Goal: Transaction & Acquisition: Purchase product/service

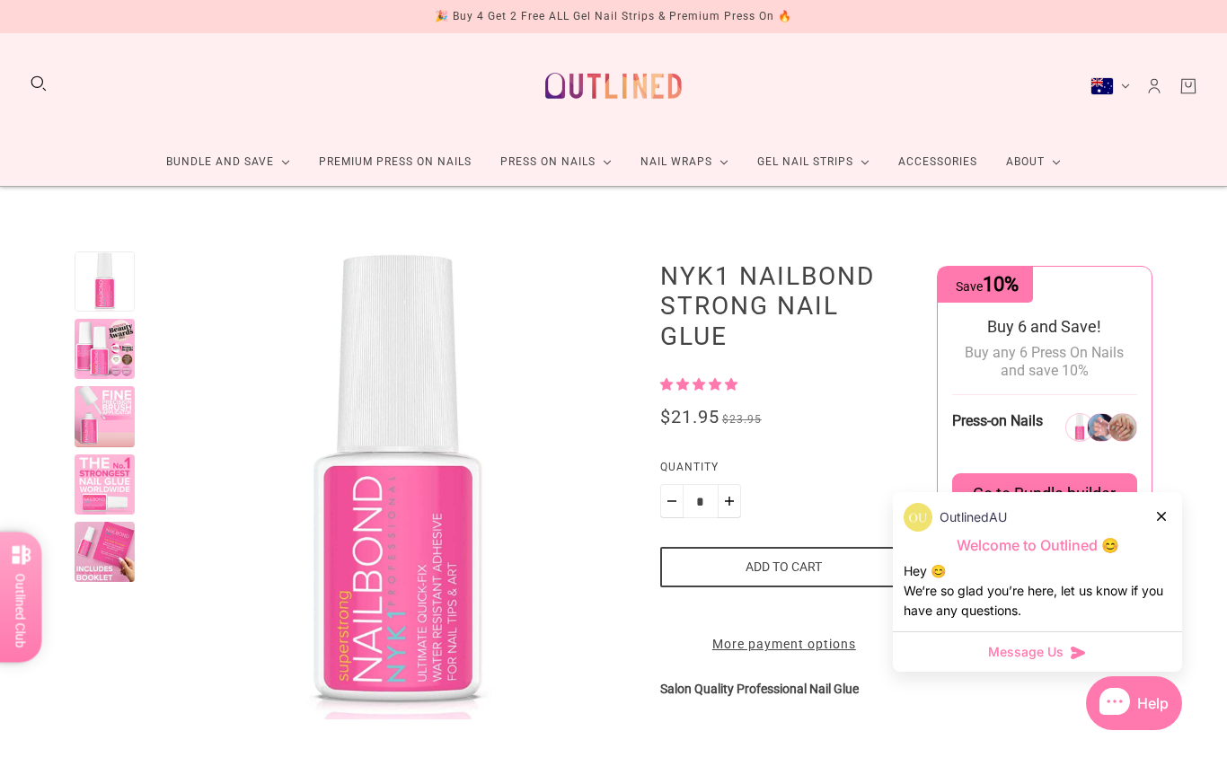
click at [1162, 512] on icon at bounding box center [1161, 516] width 9 height 9
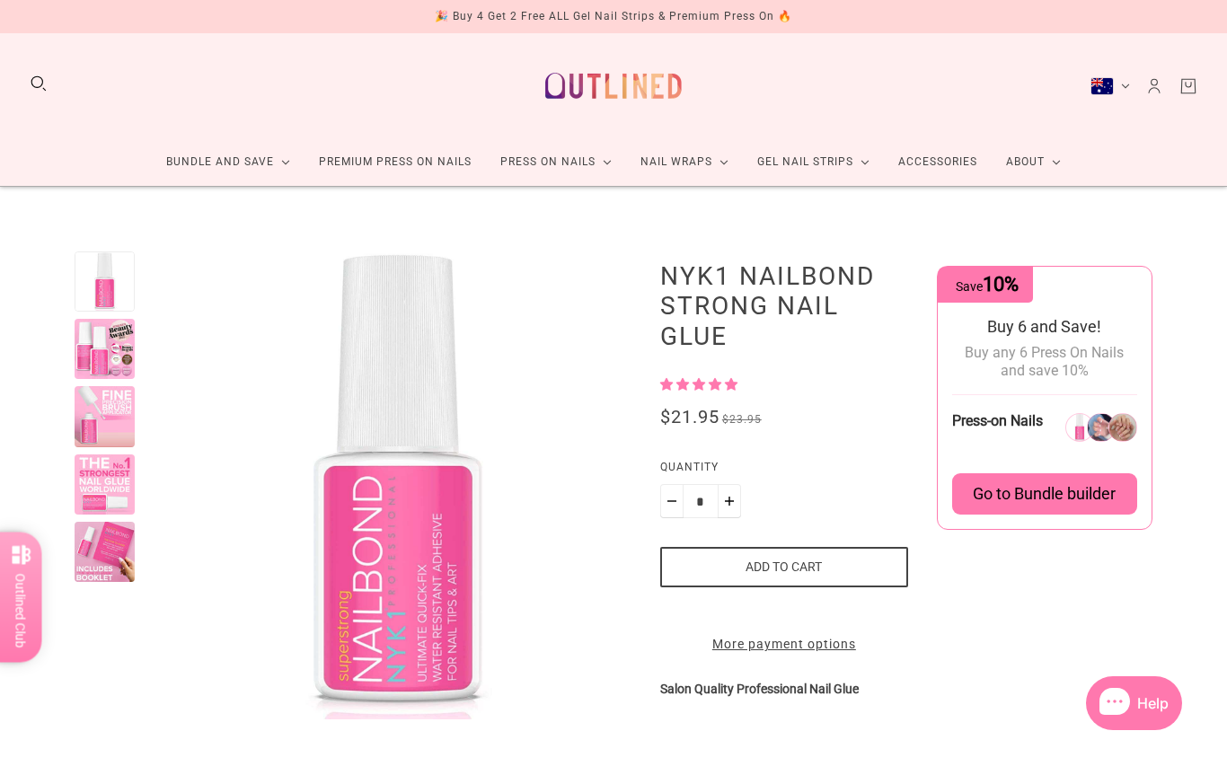
click at [398, 160] on link "Premium Press On Nails" at bounding box center [395, 162] width 181 height 48
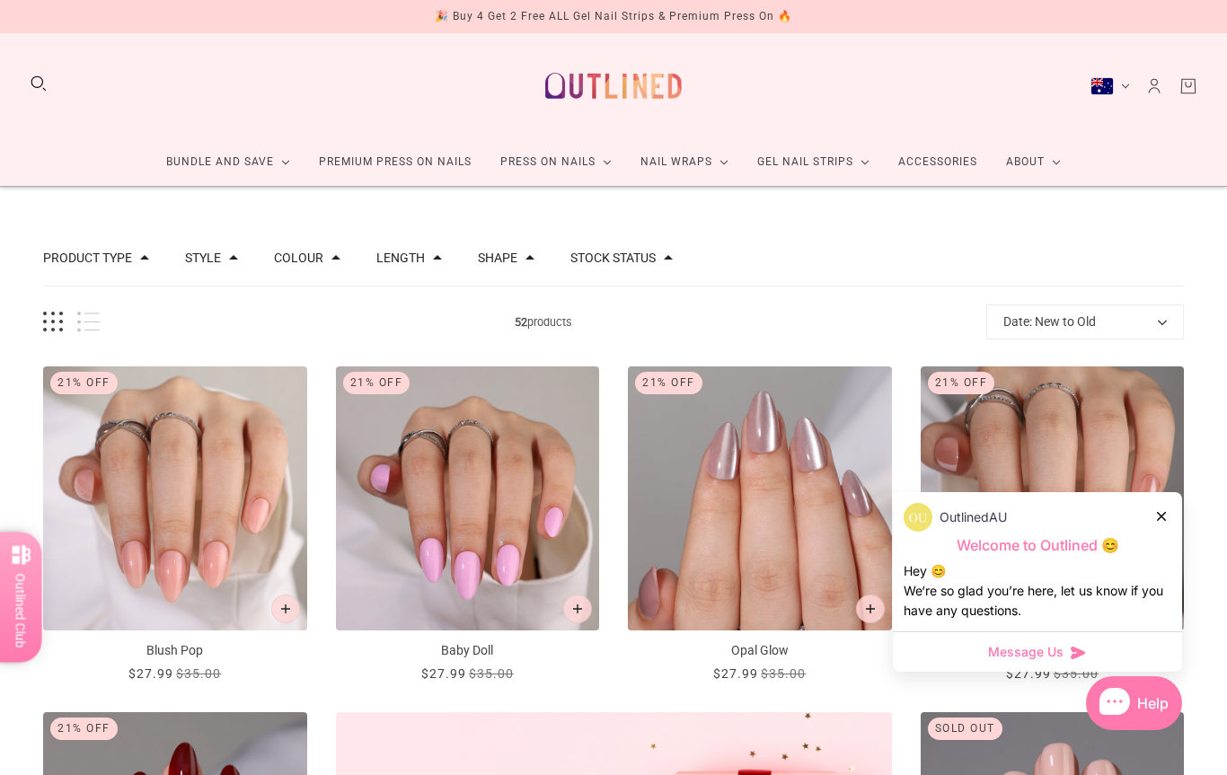
click at [1162, 507] on div at bounding box center [1162, 516] width 11 height 19
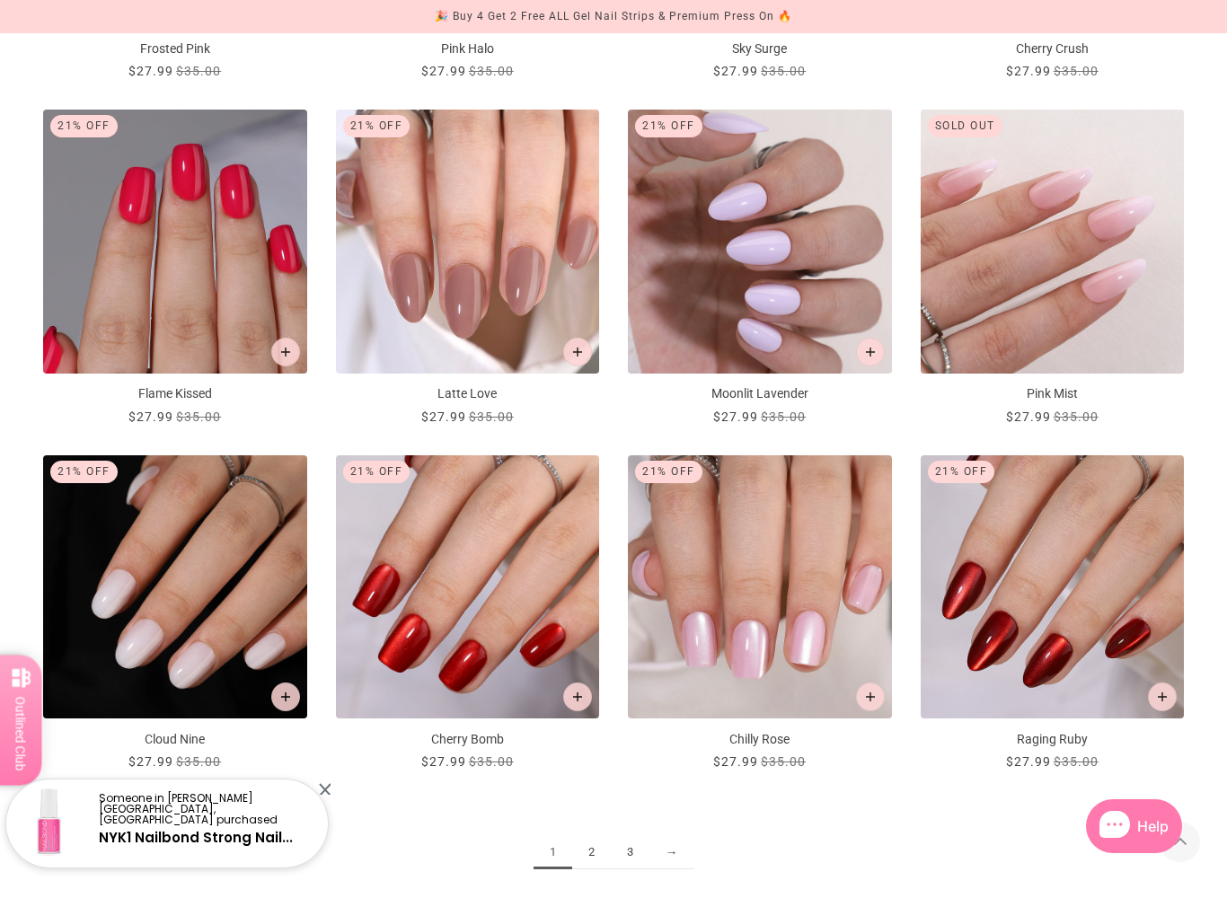
scroll to position [1657, 0]
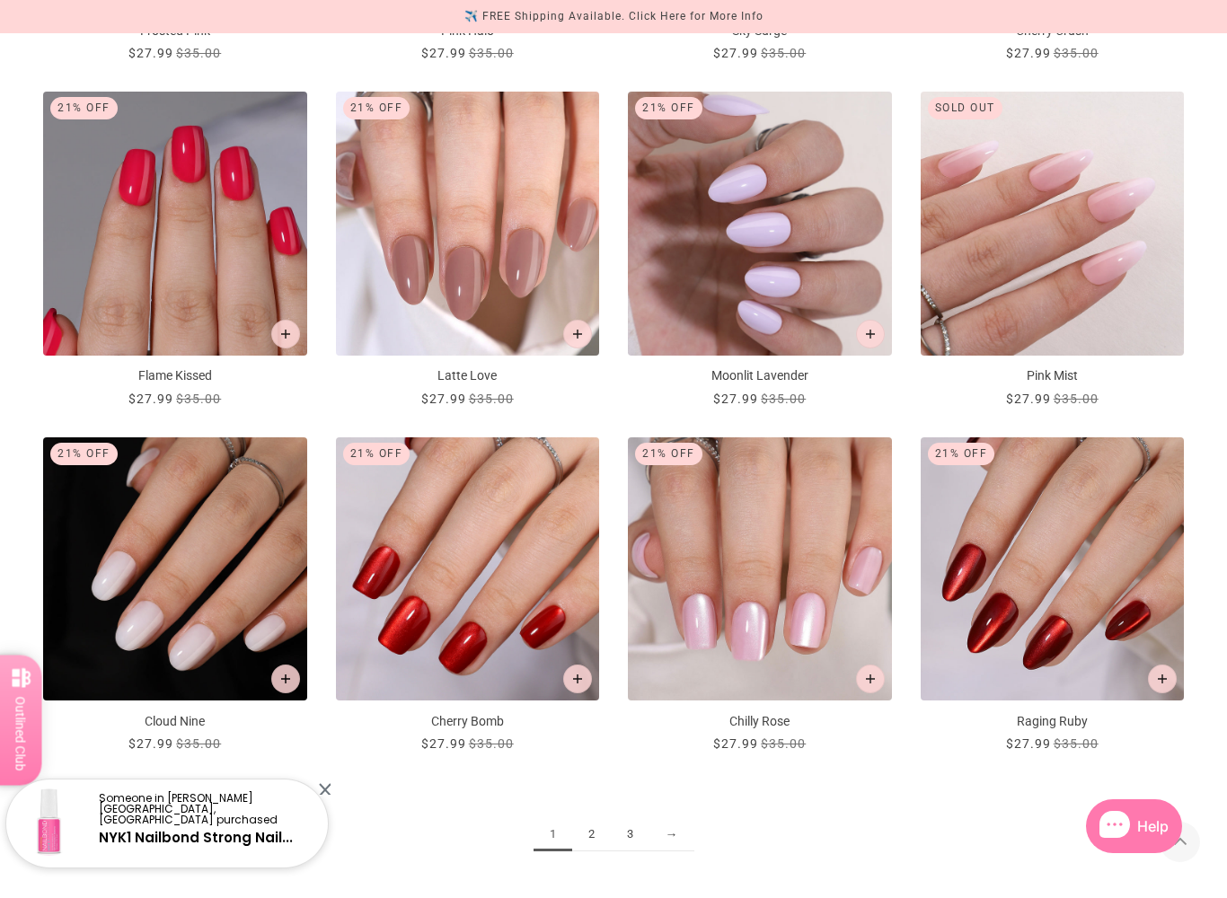
click at [595, 774] on link "2" at bounding box center [591, 834] width 39 height 33
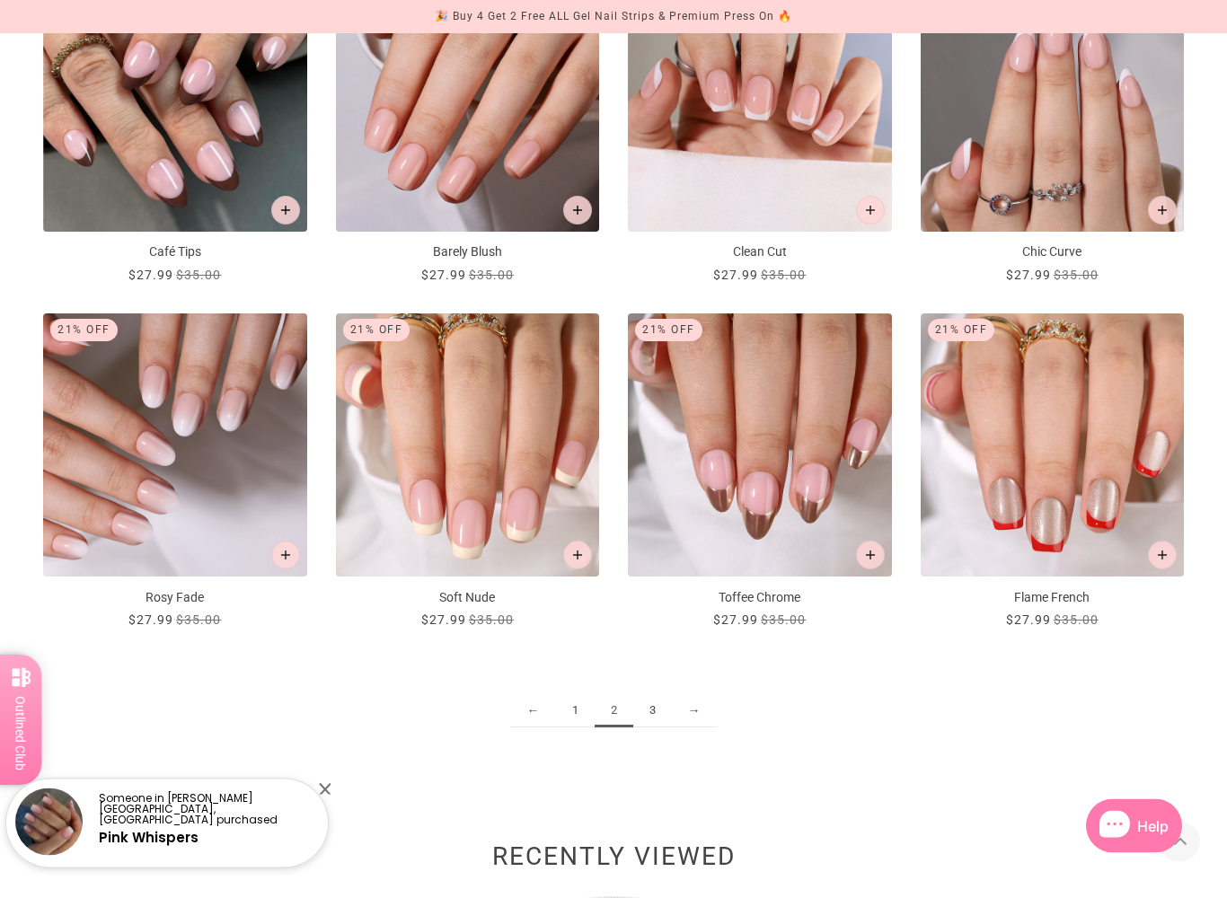
scroll to position [1781, 0]
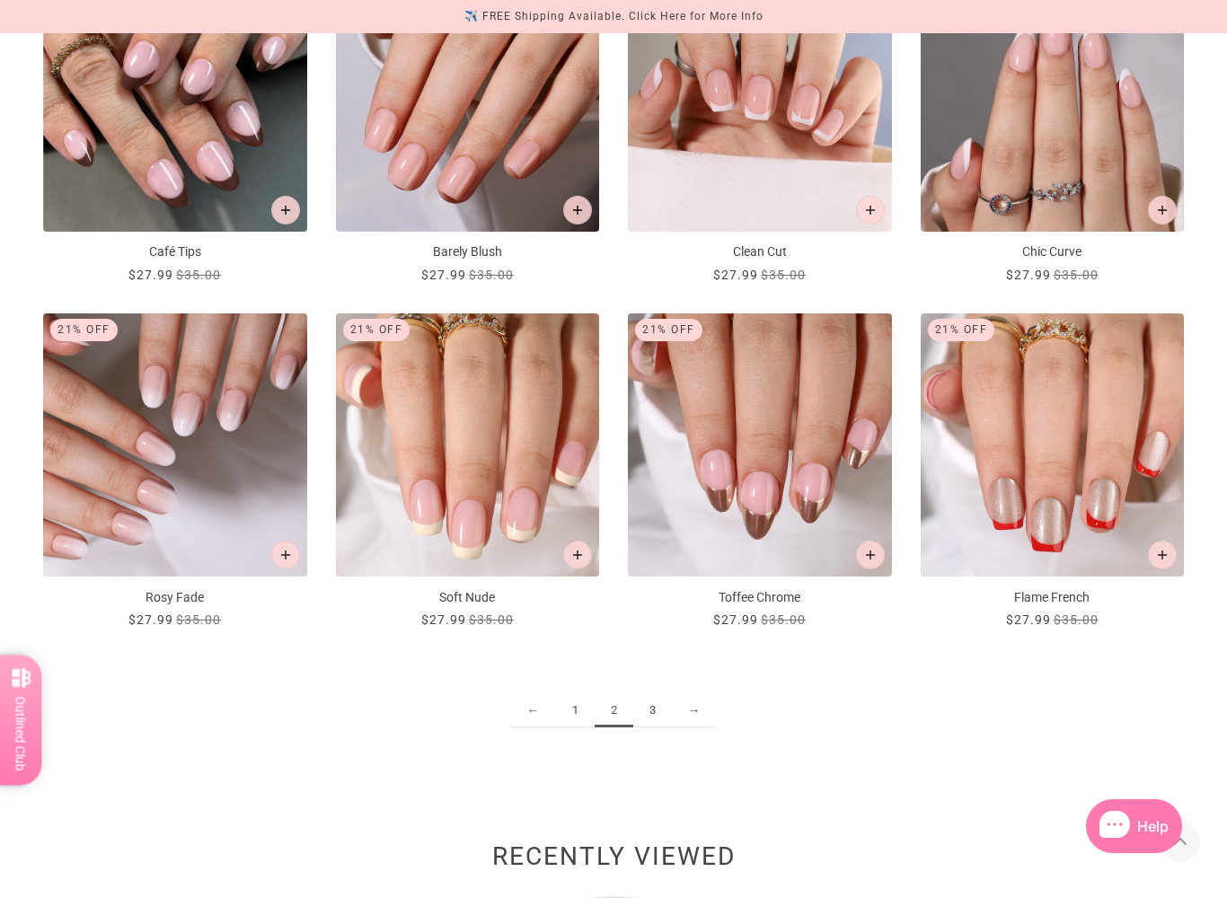
click at [420, 484] on img "Soft Nude" at bounding box center [468, 446] width 264 height 264
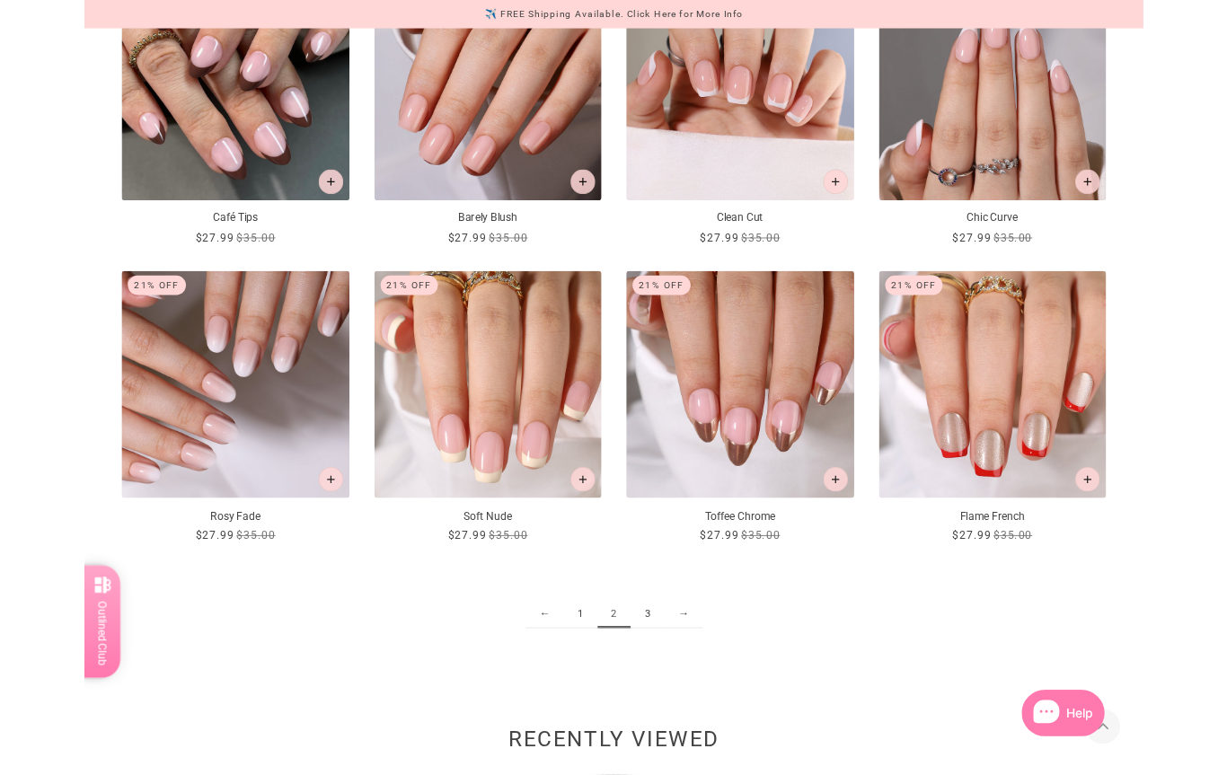
scroll to position [1831, 0]
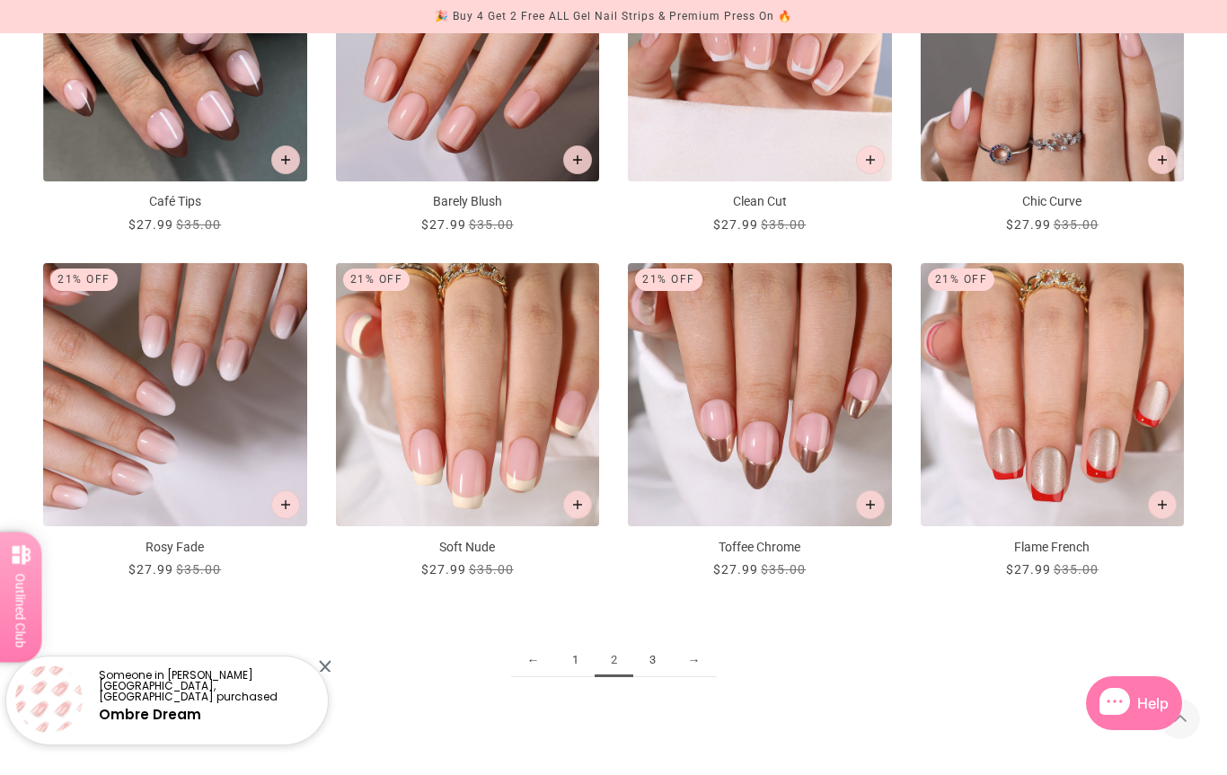
click at [717, 137] on img "Clean Cut" at bounding box center [760, 49] width 264 height 264
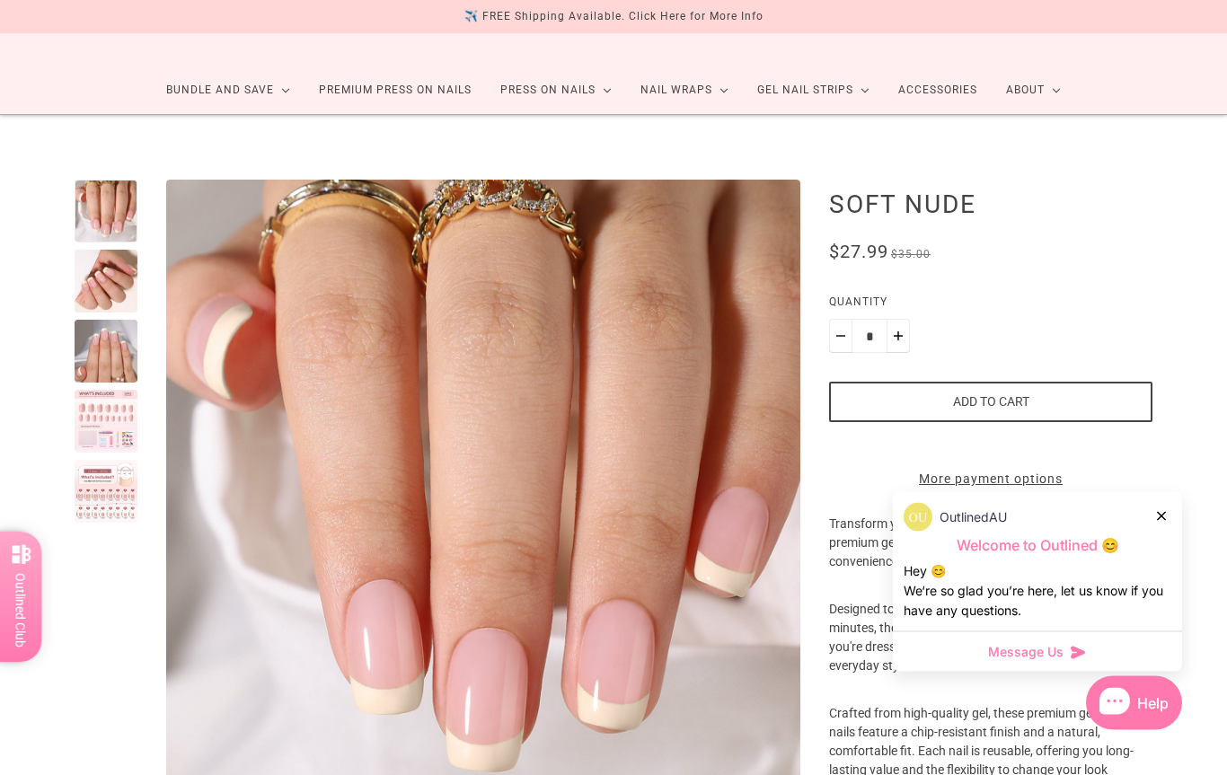
scroll to position [41, 0]
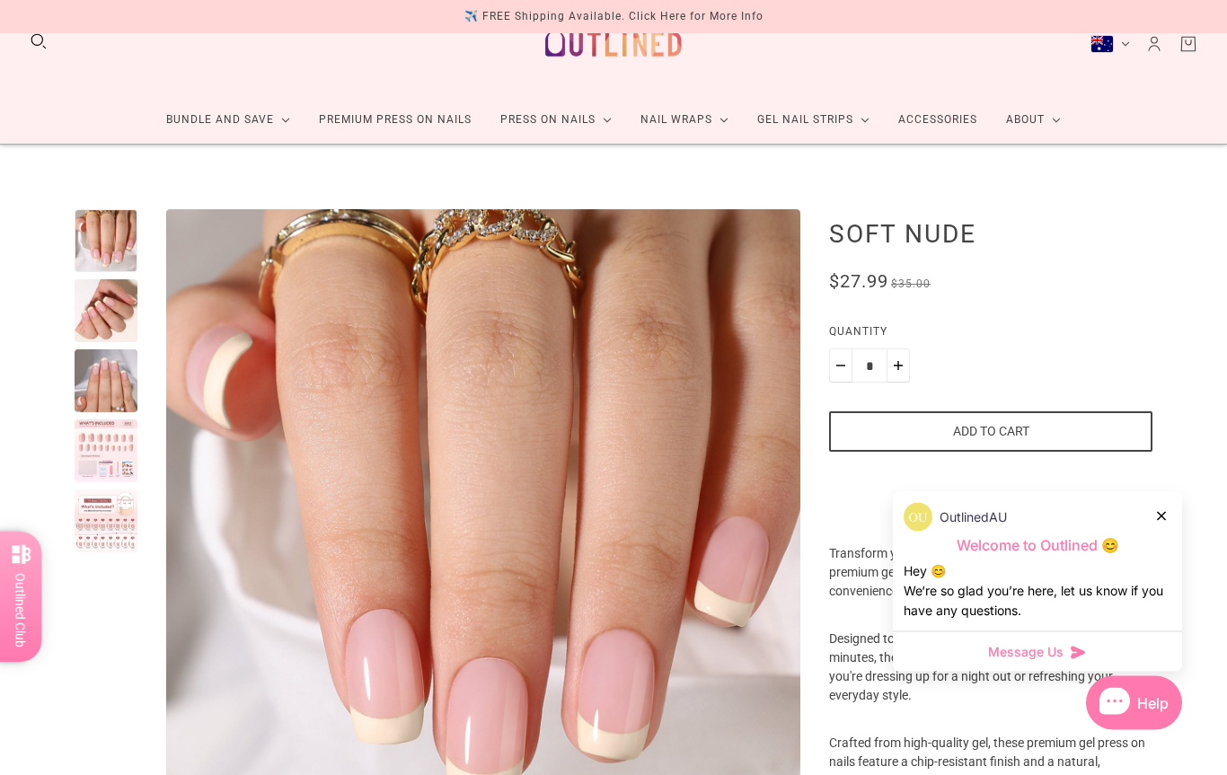
click at [103, 381] on div at bounding box center [106, 381] width 63 height 63
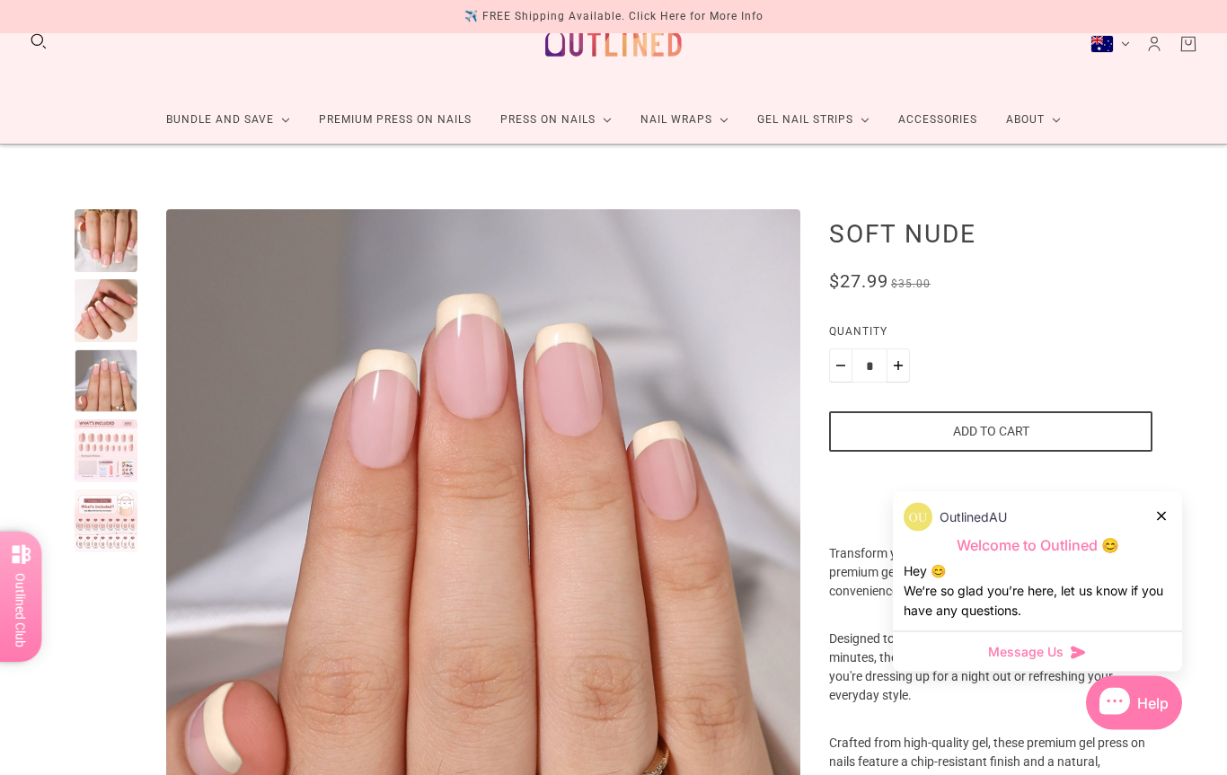
scroll to position [42, 0]
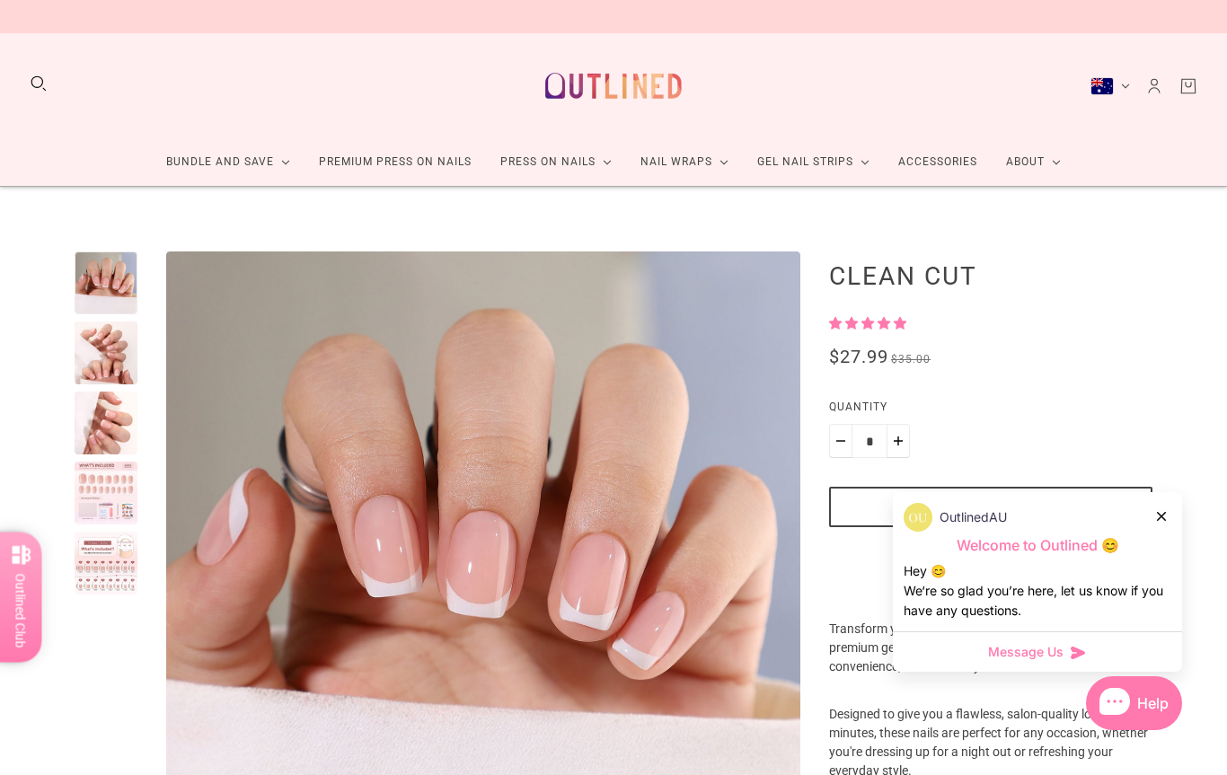
click at [1162, 521] on div at bounding box center [1162, 516] width 11 height 19
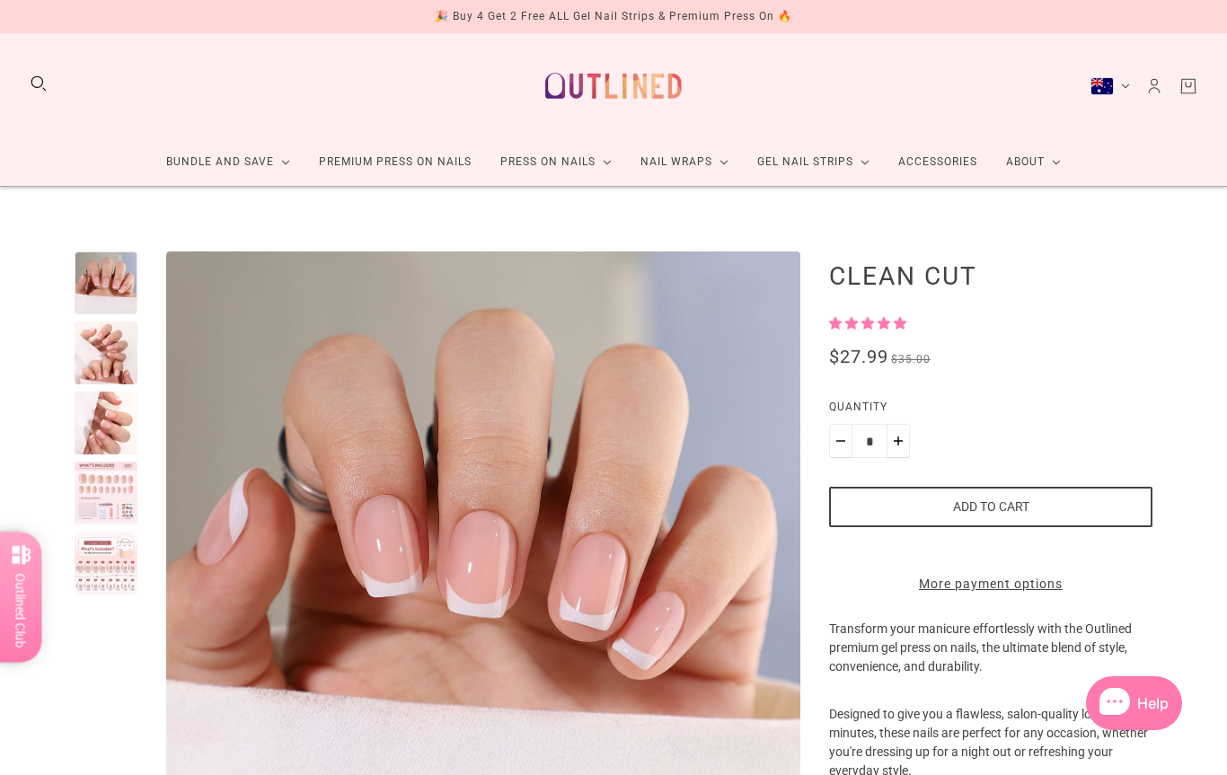
click at [94, 491] on div at bounding box center [106, 493] width 63 height 63
